Goal: Information Seeking & Learning: Learn about a topic

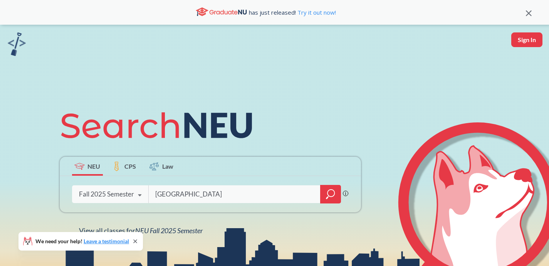
type input "[DEMOGRAPHIC_DATA]"
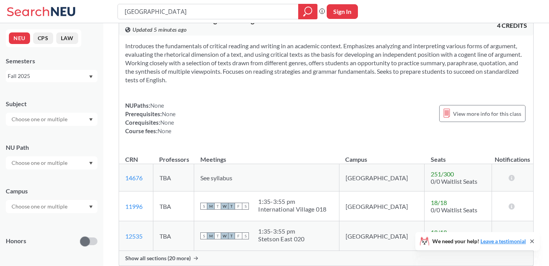
scroll to position [971, 0]
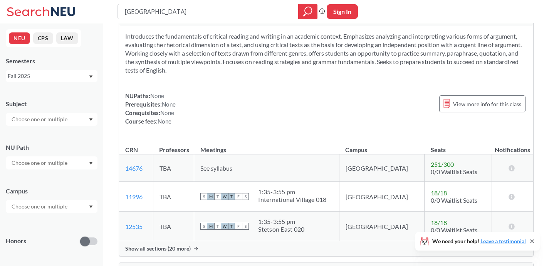
click at [74, 128] on div "Subject NU Path Campus Honors Class Type Lecture 1904 Individual Instruction 30…" at bounding box center [52, 267] width 92 height 350
click at [75, 115] on div at bounding box center [52, 119] width 92 height 13
click at [74, 153] on p "Music" at bounding box center [53, 154] width 87 height 8
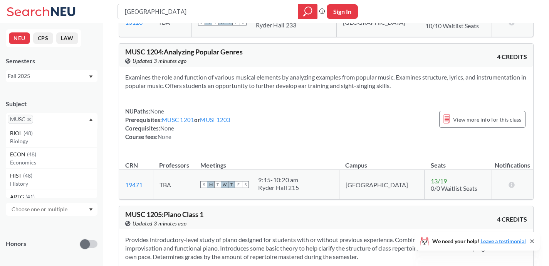
scroll to position [319, 0]
click at [61, 156] on div "ECON ( 48 )" at bounding box center [53, 155] width 87 height 8
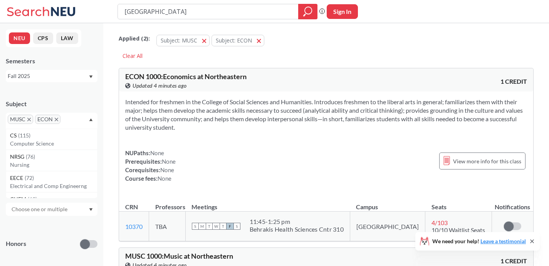
click at [30, 121] on icon "X to remove pill" at bounding box center [28, 119] width 3 height 3
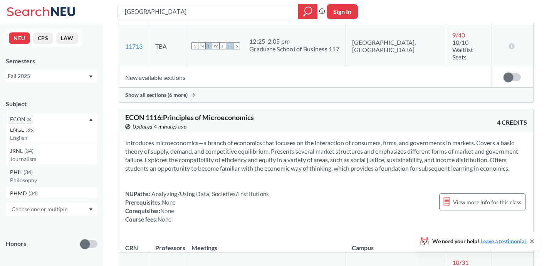
scroll to position [580, 0]
click at [49, 158] on p "Journalism" at bounding box center [53, 157] width 87 height 8
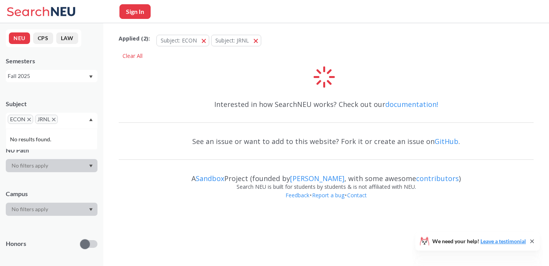
click at [28, 119] on icon "X to remove pill" at bounding box center [28, 119] width 3 height 3
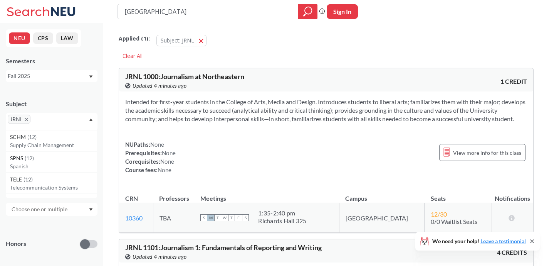
scroll to position [1432, 0]
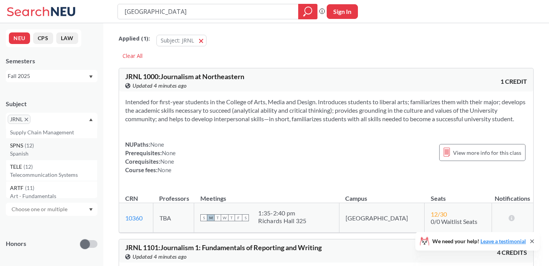
click at [64, 147] on div "SPNS ( 12 )" at bounding box center [53, 145] width 87 height 8
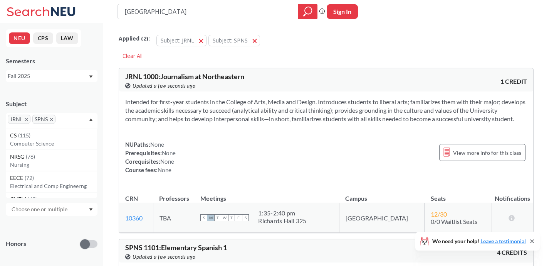
click at [26, 120] on icon "X to remove pill" at bounding box center [26, 119] width 3 height 3
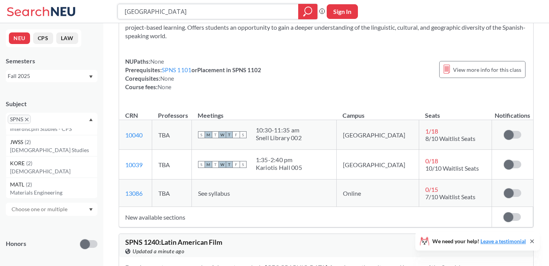
scroll to position [3458, 0]
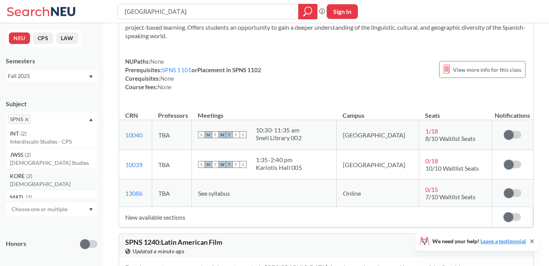
click at [34, 178] on div "KORE ( 2 )" at bounding box center [53, 176] width 87 height 8
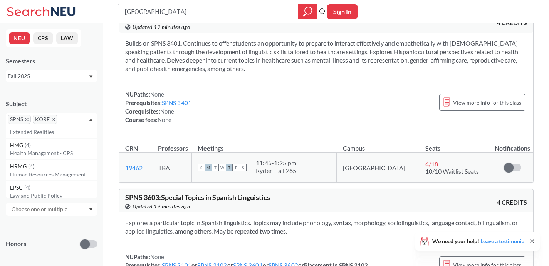
scroll to position [2549, 0]
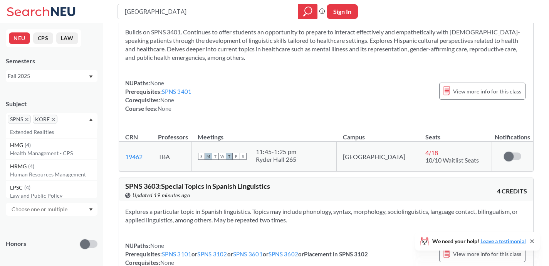
click at [282, 182] on div "SPNS 3603 : Special Topics in Spanish Linguistics View this course on Banner. U…" at bounding box center [225, 190] width 201 height 17
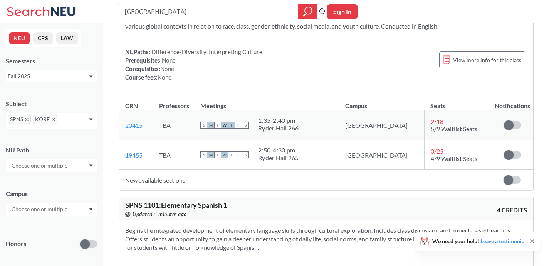
scroll to position [292, 0]
click at [55, 118] on icon "X to remove pill" at bounding box center [53, 119] width 3 height 3
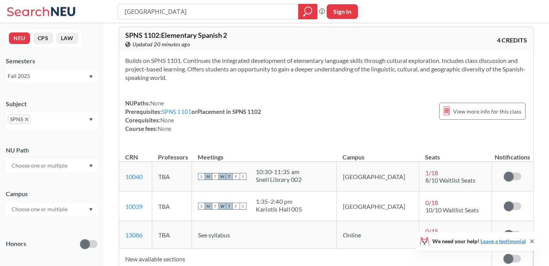
click at [27, 121] on span "SPNS" at bounding box center [19, 118] width 23 height 9
click at [27, 120] on icon "X to remove pill" at bounding box center [26, 119] width 3 height 3
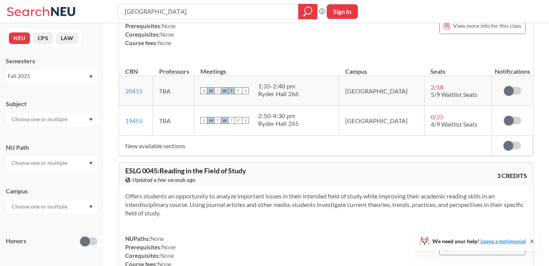
click at [103, 120] on div "NEU CPS LAW Semesters Fall 2025 Subject NU Path Campus Honors Class Type Lectur…" at bounding box center [51, 144] width 103 height 242
click at [72, 120] on div at bounding box center [52, 119] width 92 height 13
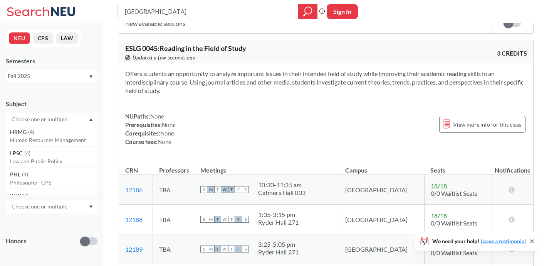
scroll to position [2735, 0]
click at [50, 180] on p "Philosophy - CPS" at bounding box center [53, 184] width 87 height 8
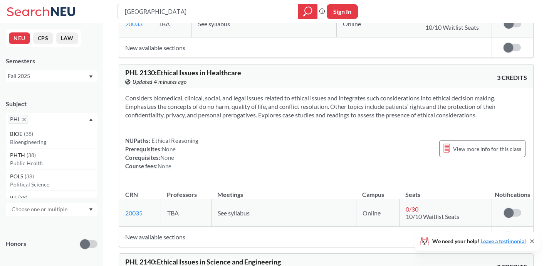
scroll to position [493, 0]
click at [49, 153] on div "PHTH ( 38 )" at bounding box center [53, 151] width 87 height 8
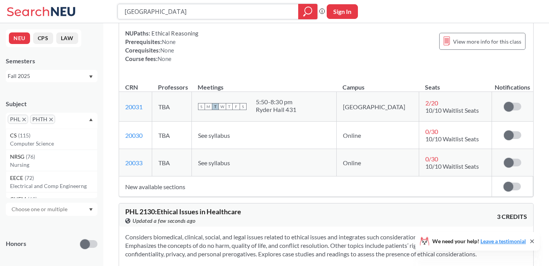
scroll to position [671, 0]
type input "k"
type input "jazz"
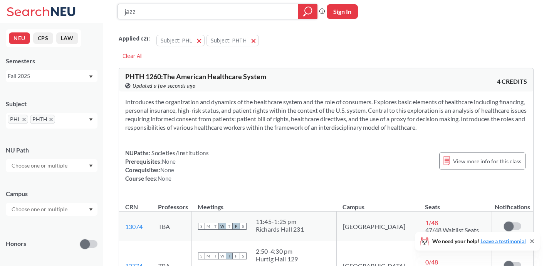
click at [305, 9] on icon "magnifying glass" at bounding box center [307, 11] width 9 height 11
click at [254, 6] on input "jazz" at bounding box center [208, 11] width 169 height 13
click at [224, 11] on input "jazz" at bounding box center [208, 11] width 169 height 13
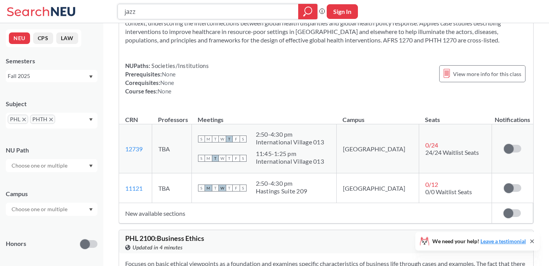
scroll to position [284, 0]
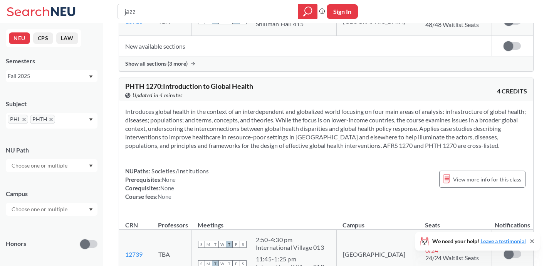
click at [52, 120] on span "PHTH" at bounding box center [42, 118] width 25 height 9
click at [24, 120] on icon "X to remove pill" at bounding box center [23, 119] width 3 height 3
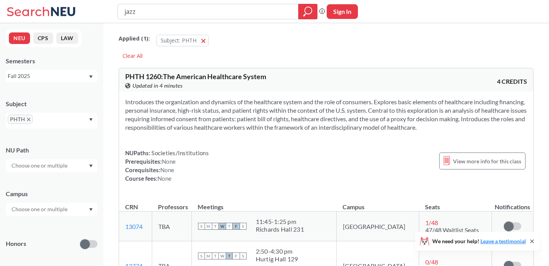
click at [27, 120] on icon "X to remove pill" at bounding box center [28, 119] width 3 height 3
